Goal: Complete application form

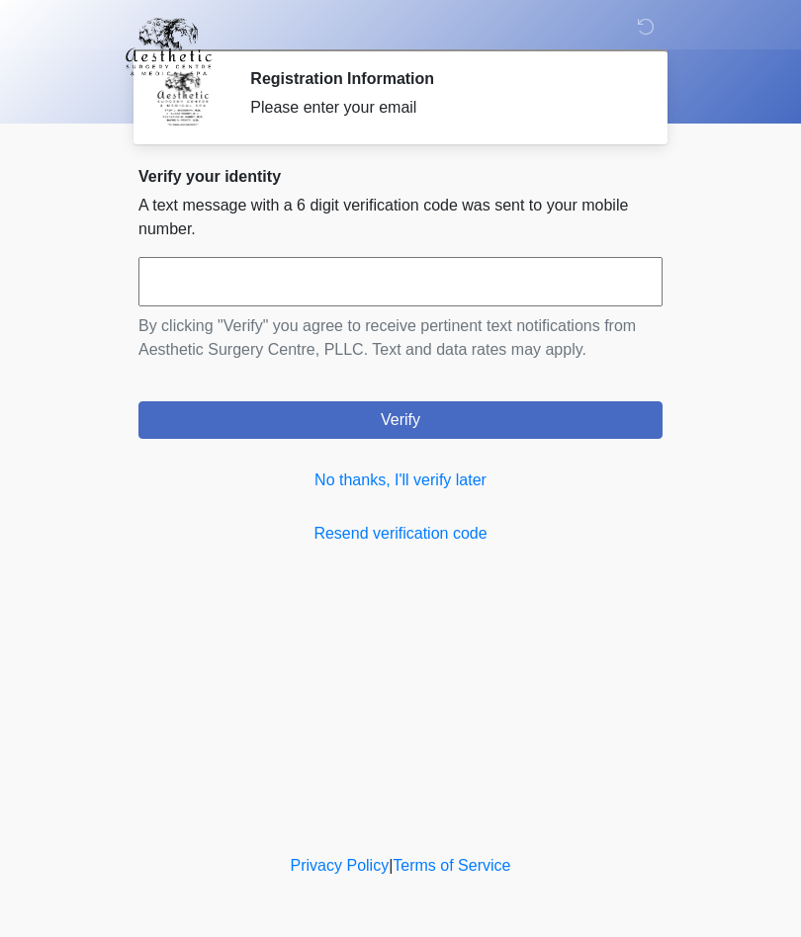
click at [448, 489] on link "No thanks, I'll verify later" at bounding box center [400, 481] width 524 height 24
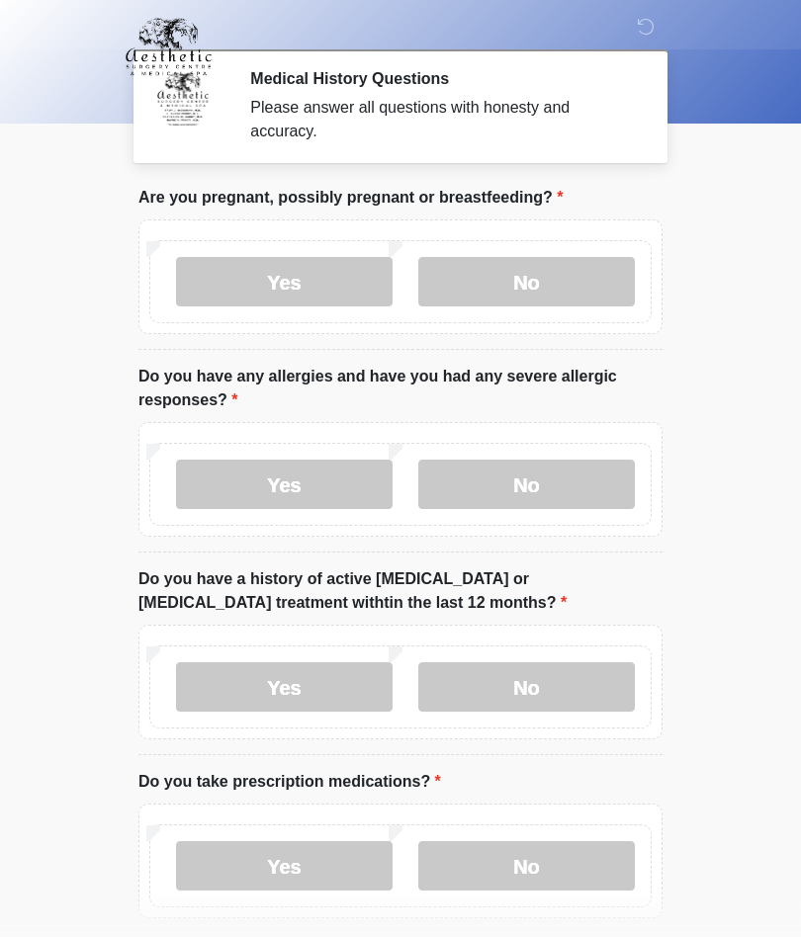
click at [522, 280] on label "No" at bounding box center [526, 281] width 217 height 49
click at [543, 482] on label "No" at bounding box center [526, 484] width 217 height 49
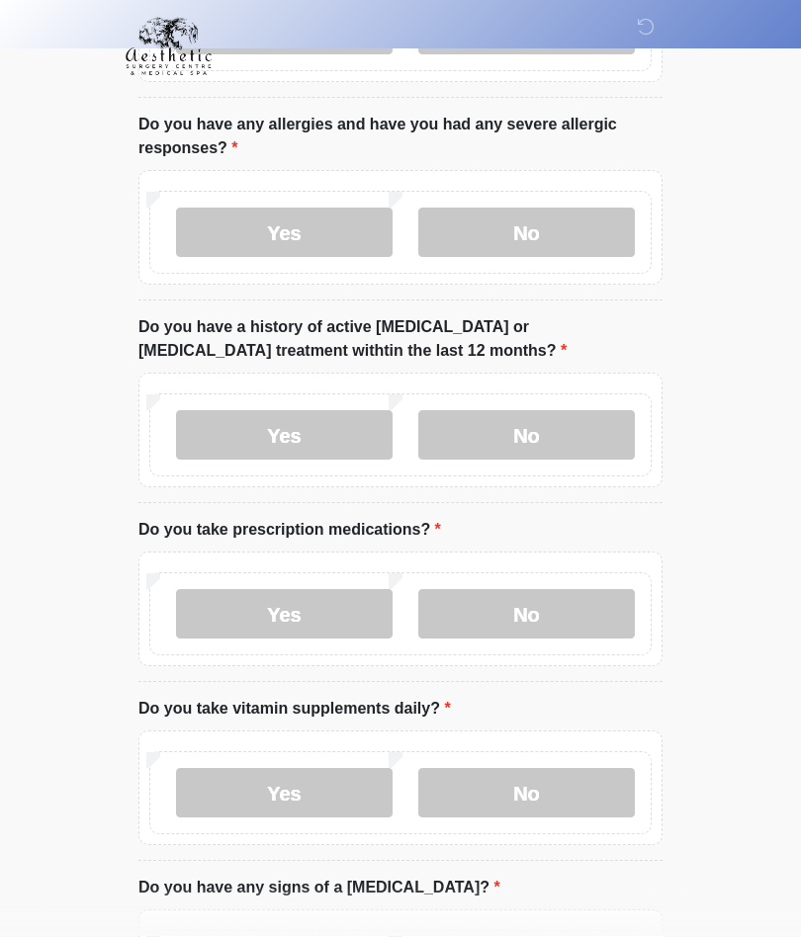
scroll to position [259, 0]
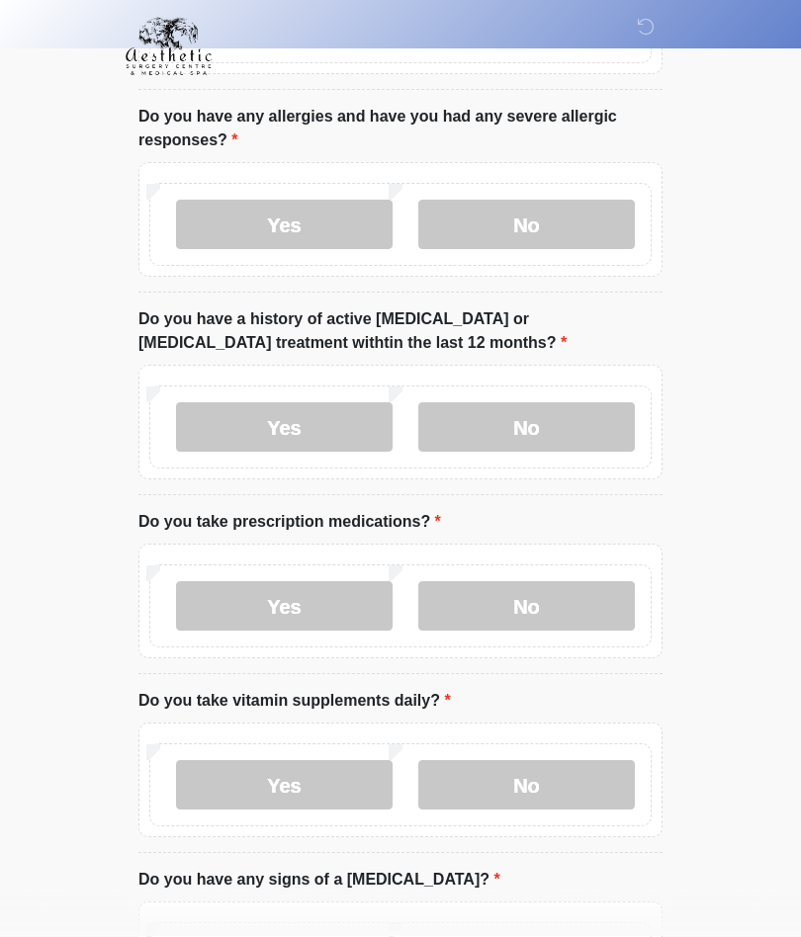
click at [558, 418] on label "No" at bounding box center [526, 427] width 217 height 49
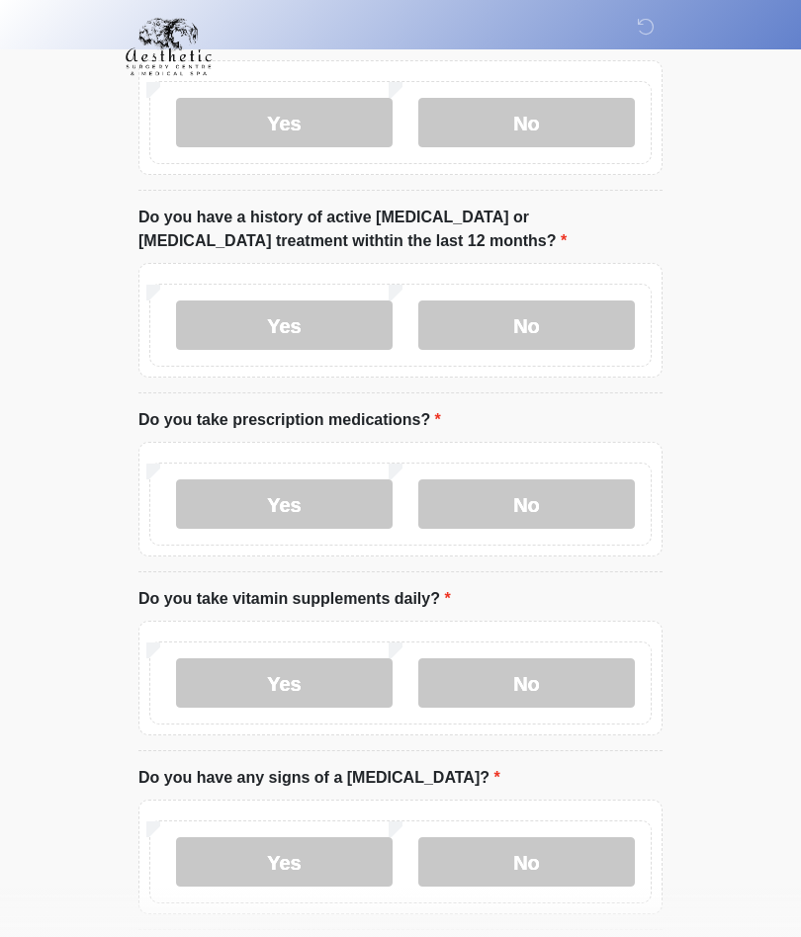
scroll to position [333, 0]
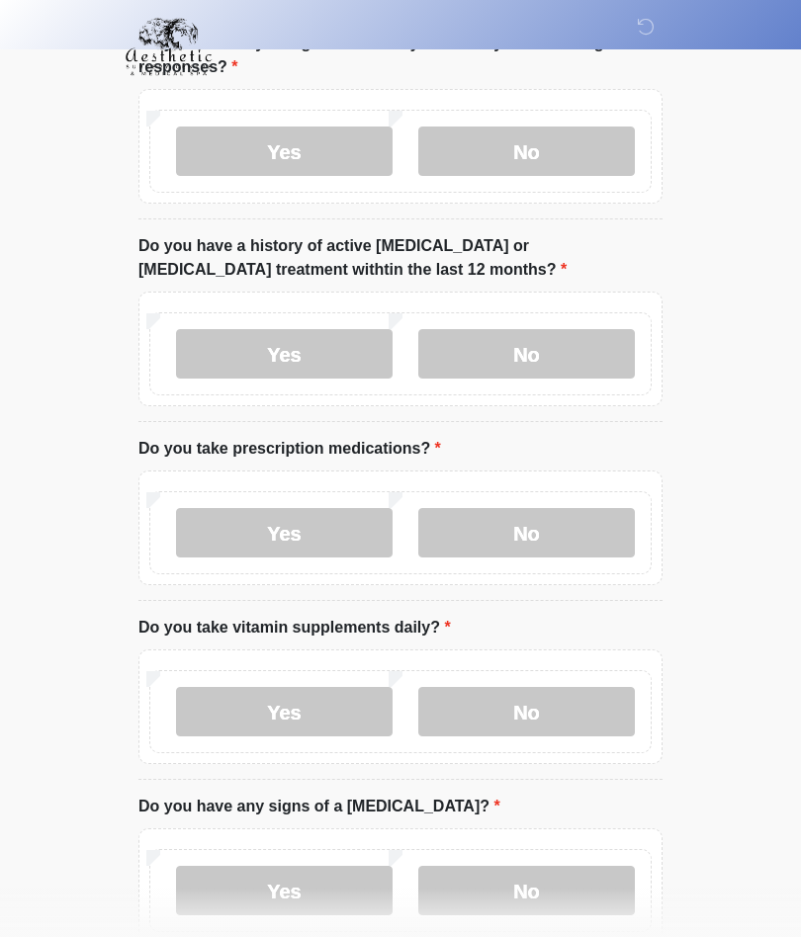
click at [308, 539] on label "Yes" at bounding box center [284, 532] width 217 height 49
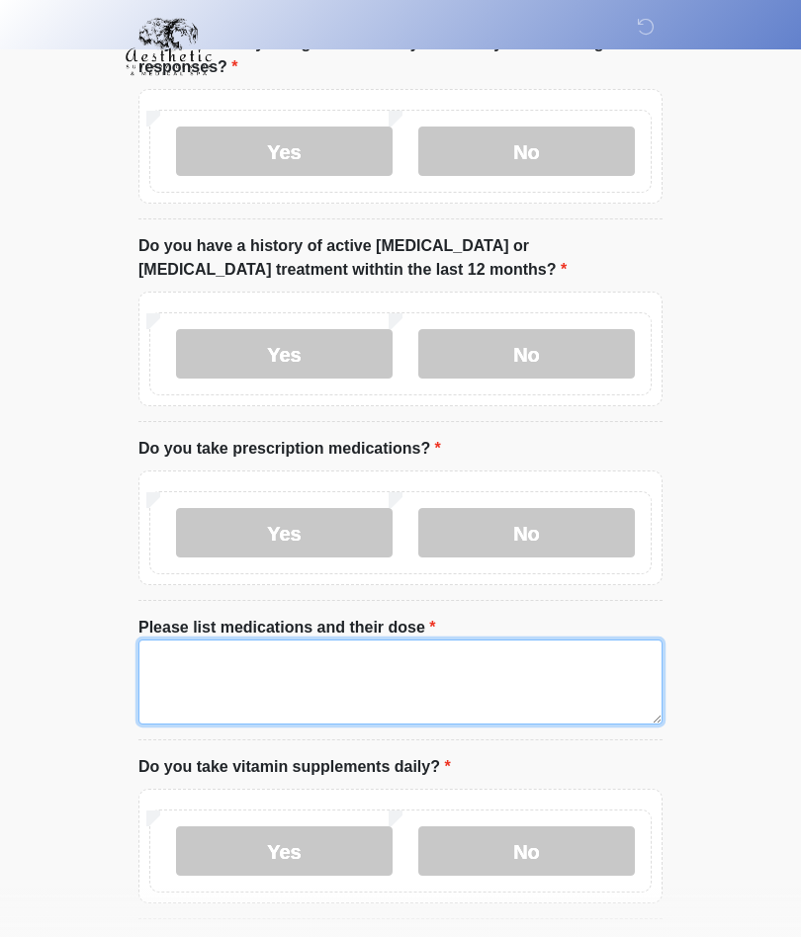
click at [370, 665] on textarea "Please list medications and their dose" at bounding box center [400, 682] width 524 height 85
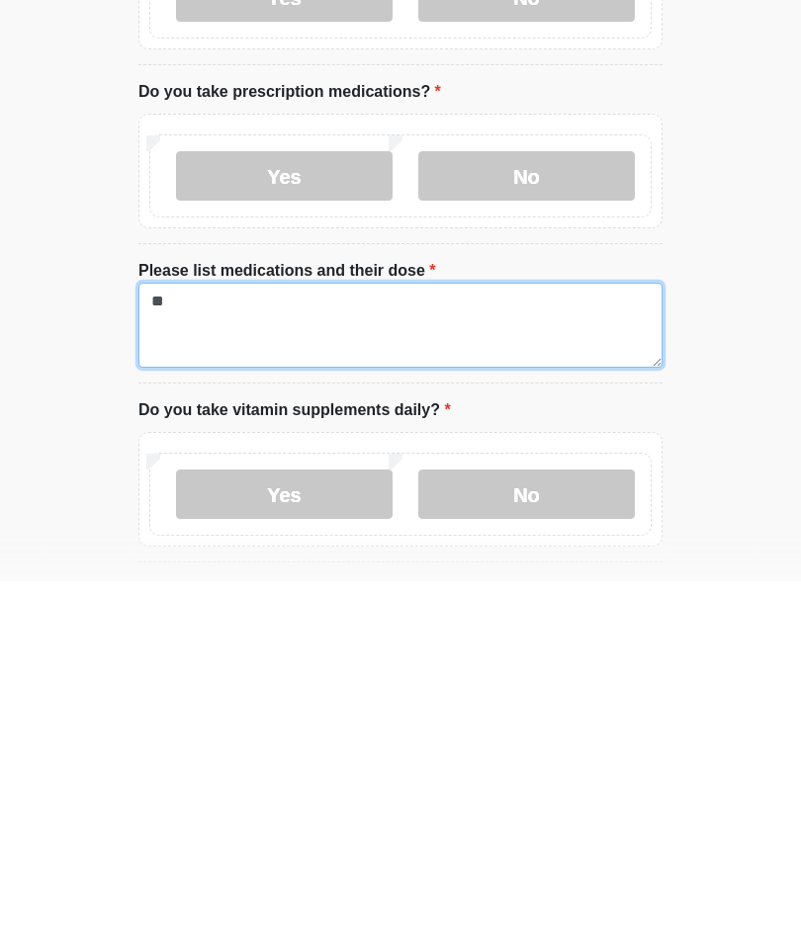
type textarea "*"
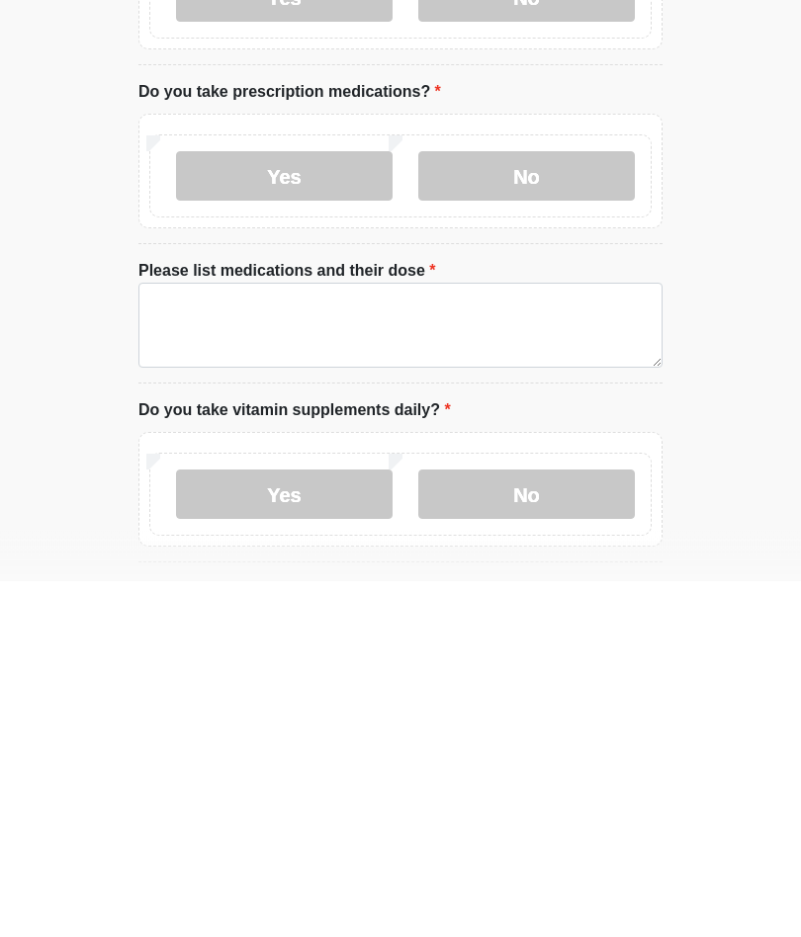
click at [546, 508] on label "No" at bounding box center [526, 532] width 217 height 49
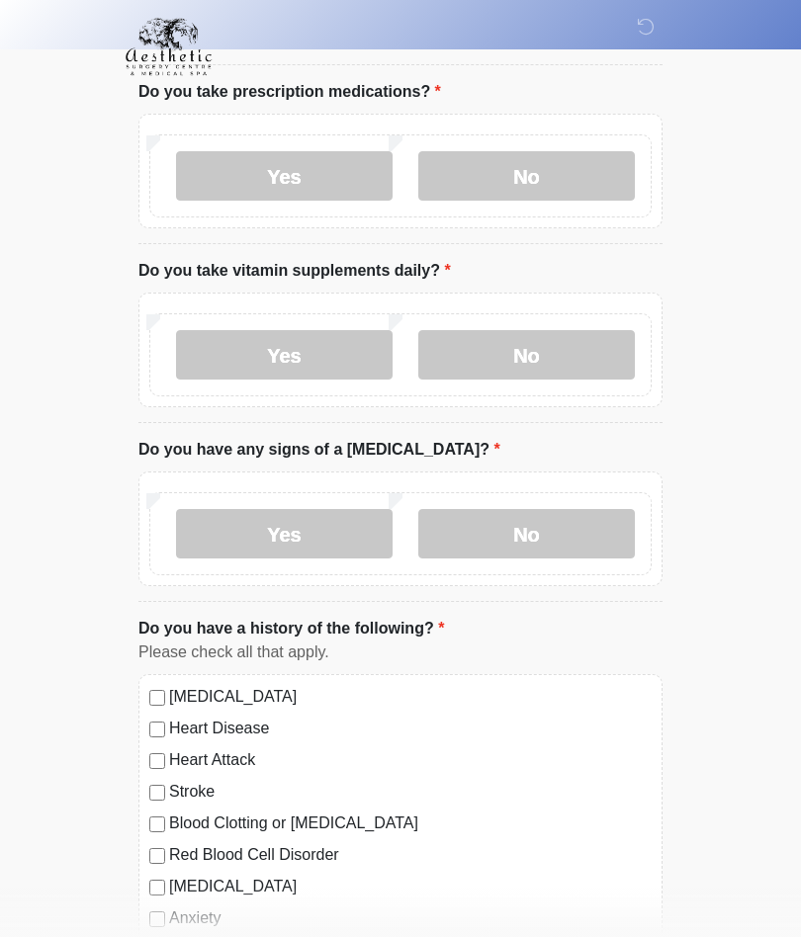
click at [535, 188] on label "No" at bounding box center [526, 175] width 217 height 49
click at [314, 358] on label "Yes" at bounding box center [284, 354] width 217 height 49
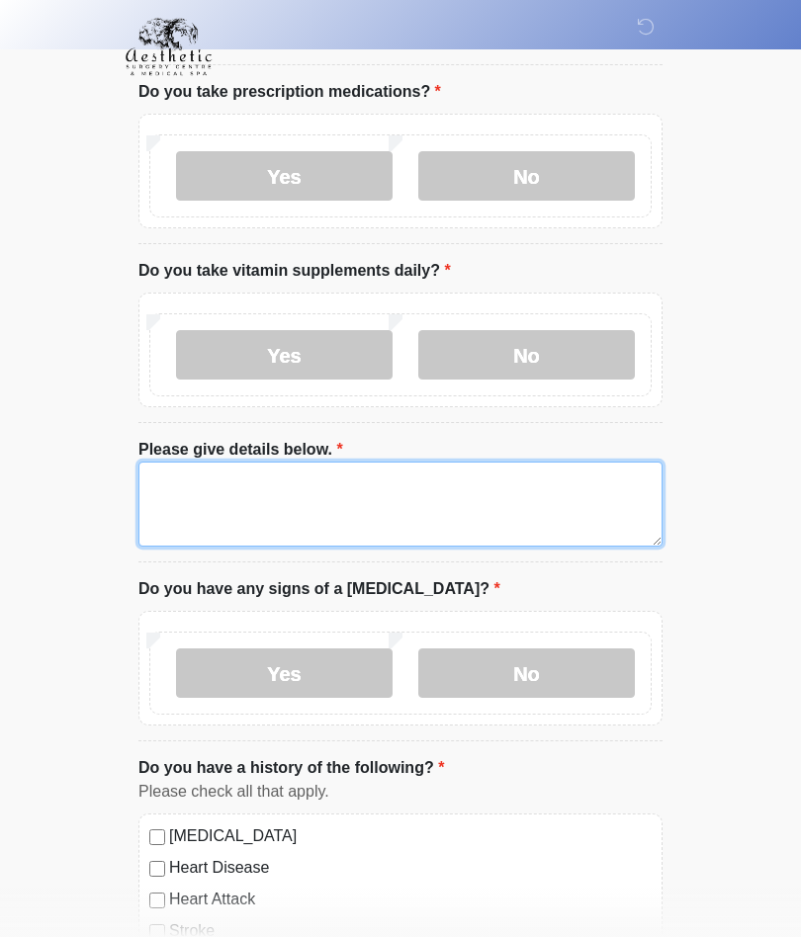
click at [277, 498] on textarea "Please give details below." at bounding box center [400, 504] width 524 height 85
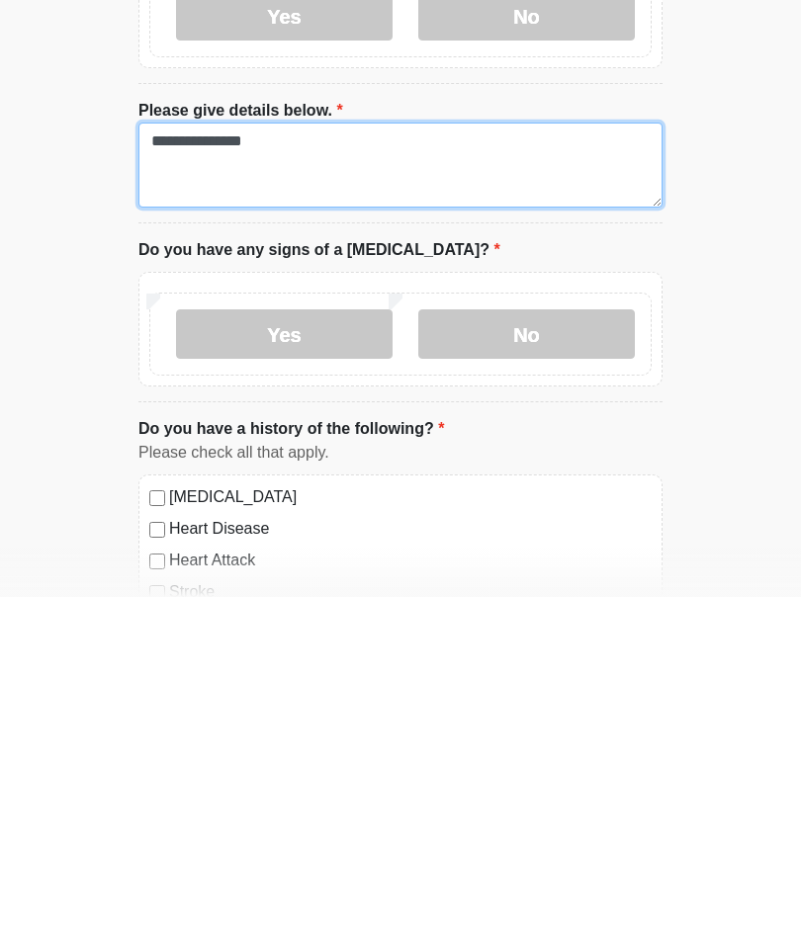
type textarea "**********"
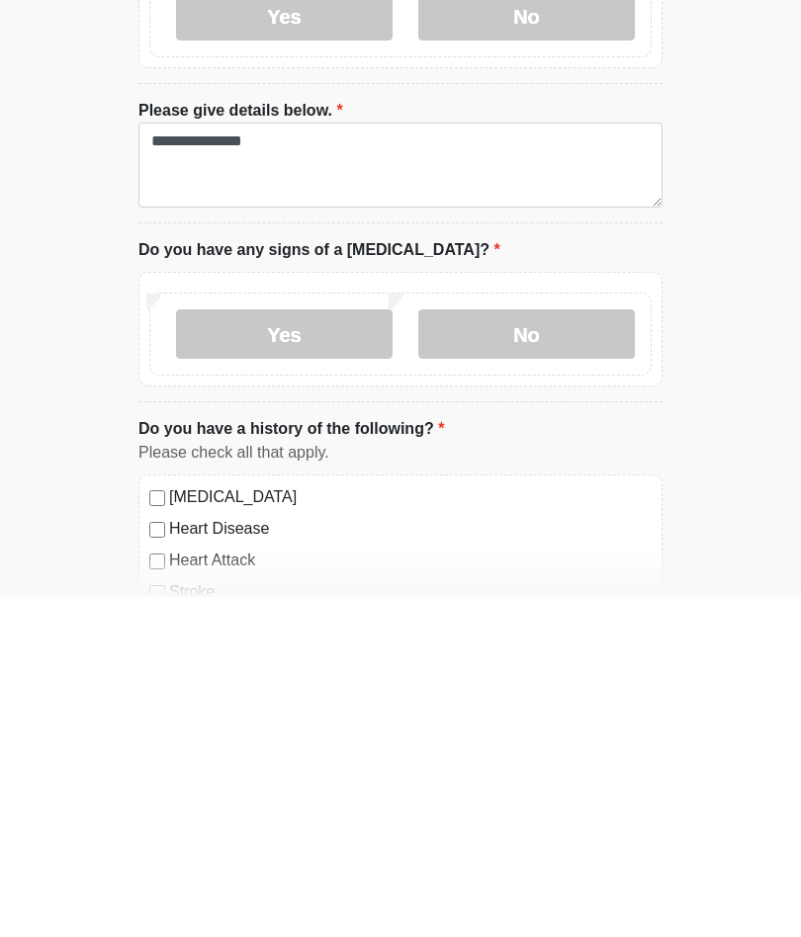
click at [536, 650] on label "No" at bounding box center [526, 674] width 217 height 49
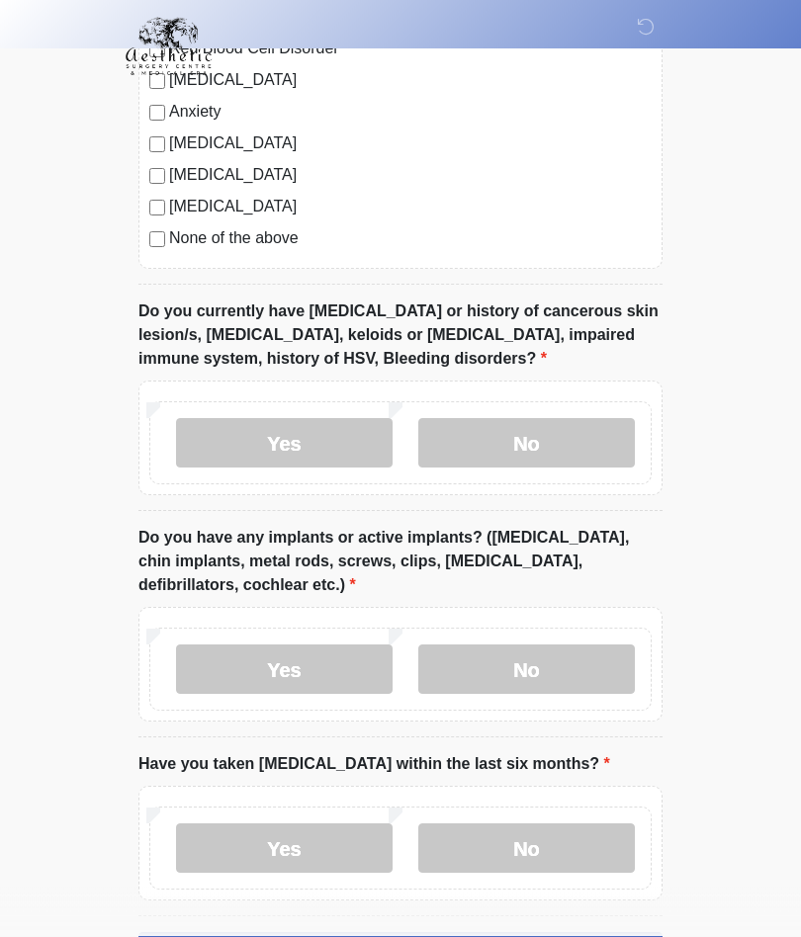
scroll to position [1644, 0]
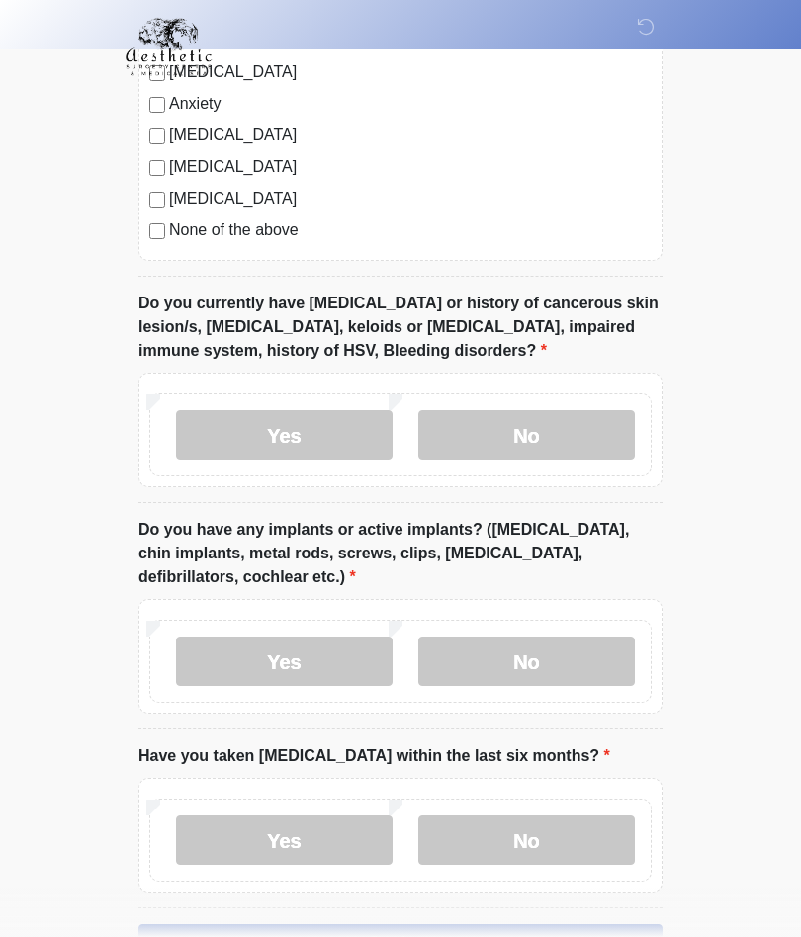
click at [542, 439] on label "No" at bounding box center [526, 434] width 217 height 49
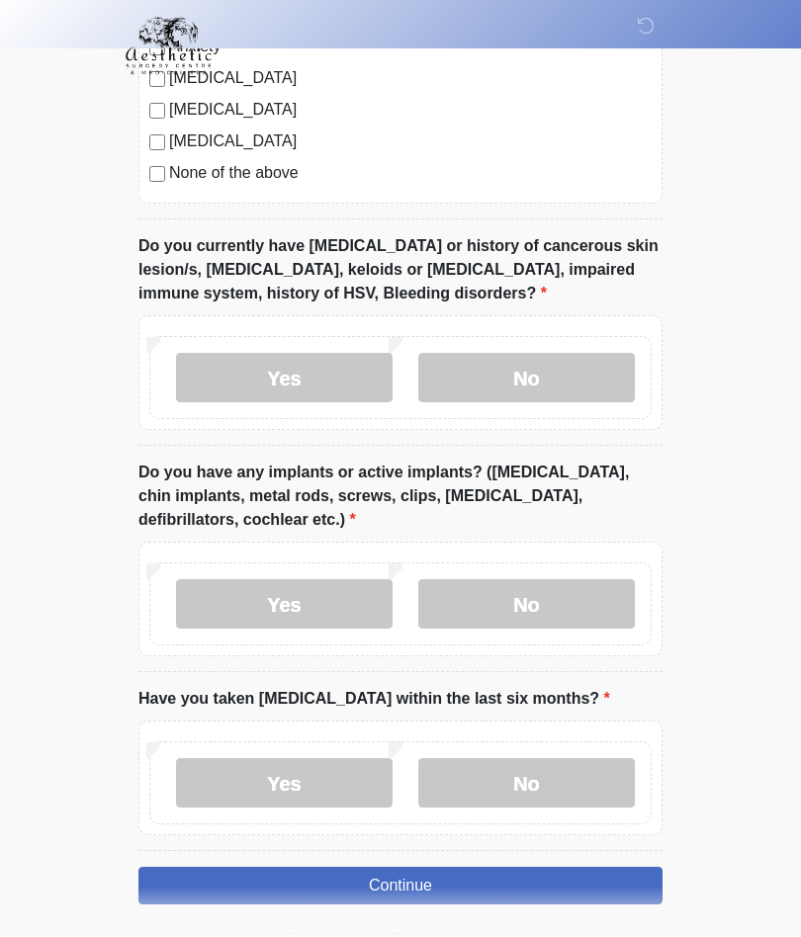
scroll to position [1685, 0]
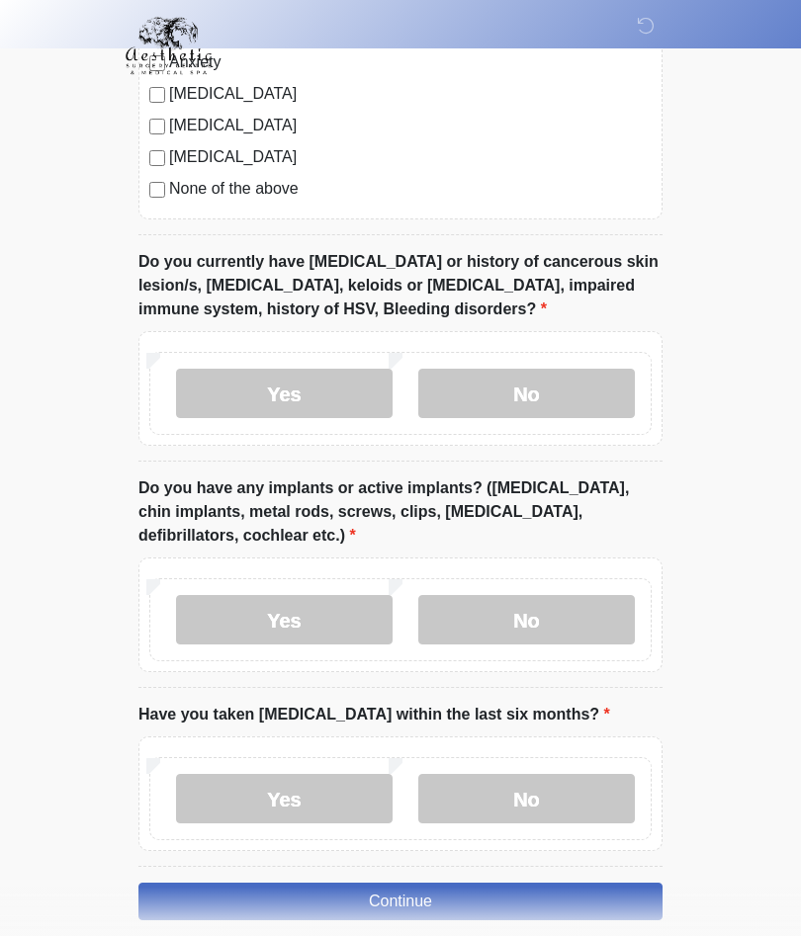
click at [543, 609] on label "No" at bounding box center [526, 620] width 217 height 49
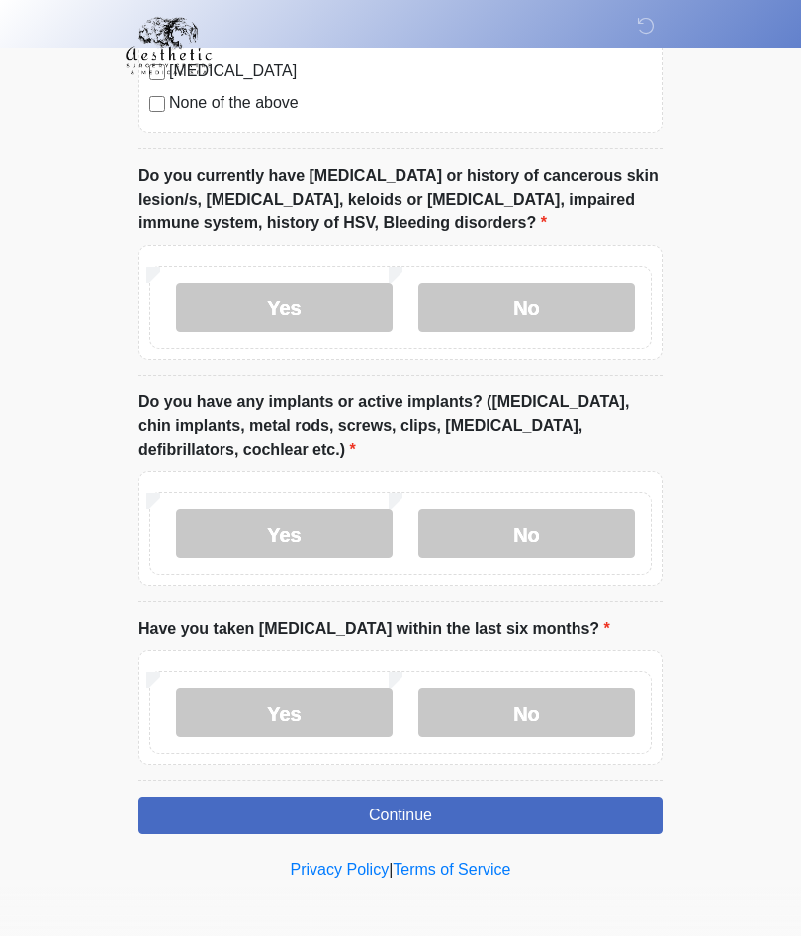
click at [542, 706] on label "No" at bounding box center [526, 713] width 217 height 49
click at [504, 798] on button "Continue" at bounding box center [400, 817] width 524 height 38
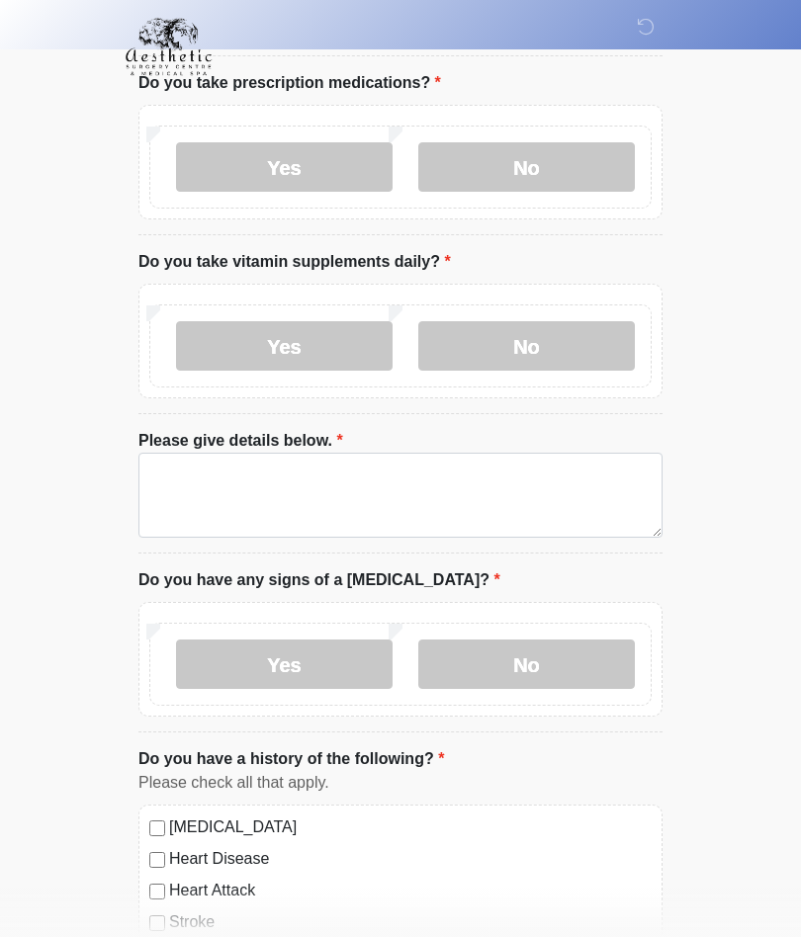
scroll to position [0, 0]
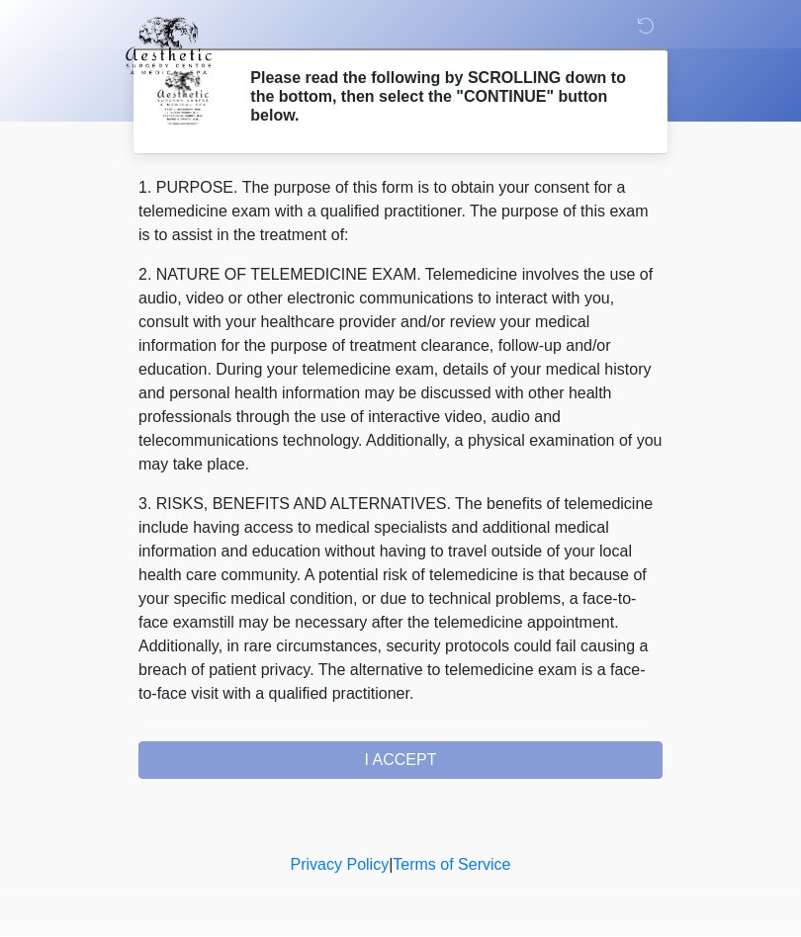
click at [502, 776] on div "1. PURPOSE. The purpose of this form is to obtain your consent for a telemedici…" at bounding box center [400, 478] width 524 height 603
click at [484, 760] on div "1. PURPOSE. The purpose of this form is to obtain your consent for a telemedici…" at bounding box center [400, 478] width 524 height 603
click at [425, 763] on div "1. PURPOSE. The purpose of this form is to obtain your consent for a telemedici…" at bounding box center [400, 478] width 524 height 603
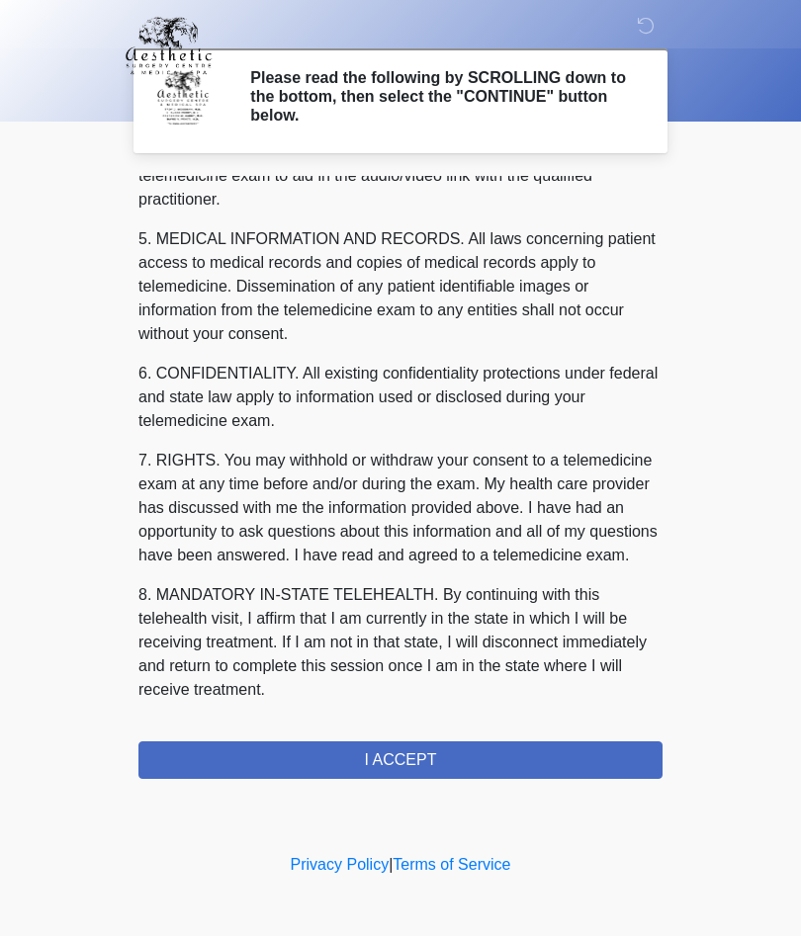
scroll to position [629, 0]
click at [485, 767] on button "I ACCEPT" at bounding box center [400, 762] width 524 height 38
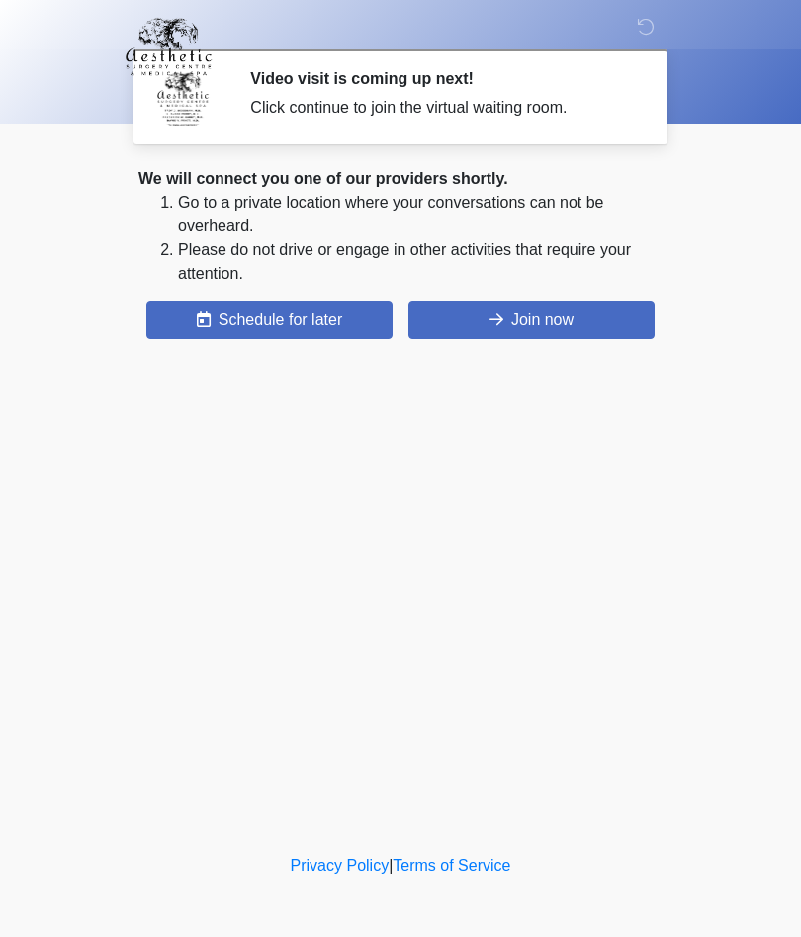
click at [562, 324] on button "Join now" at bounding box center [531, 321] width 246 height 38
